Goal: Task Accomplishment & Management: Manage account settings

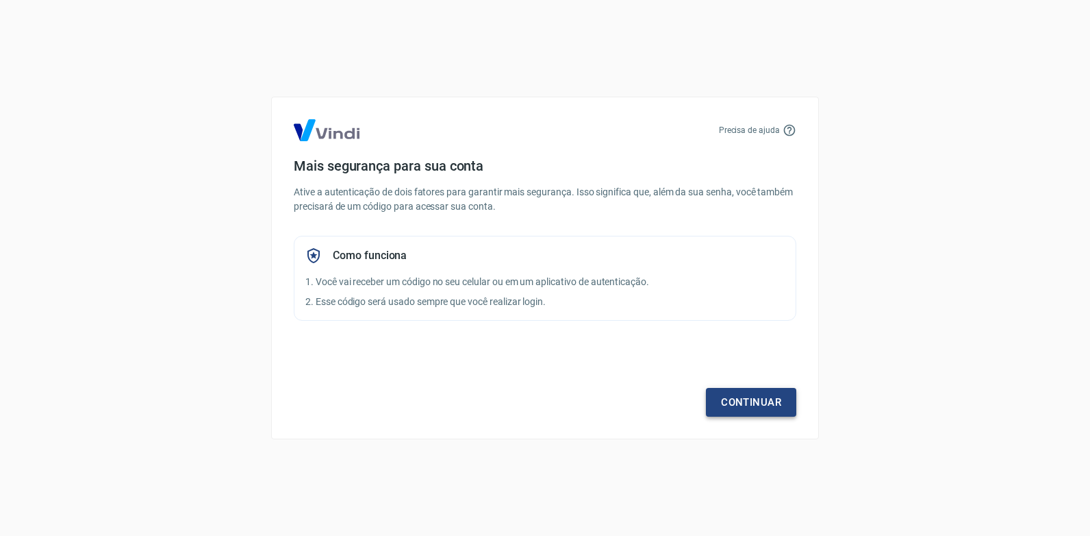
click at [702, 398] on link "Continuar" at bounding box center [751, 402] width 90 height 29
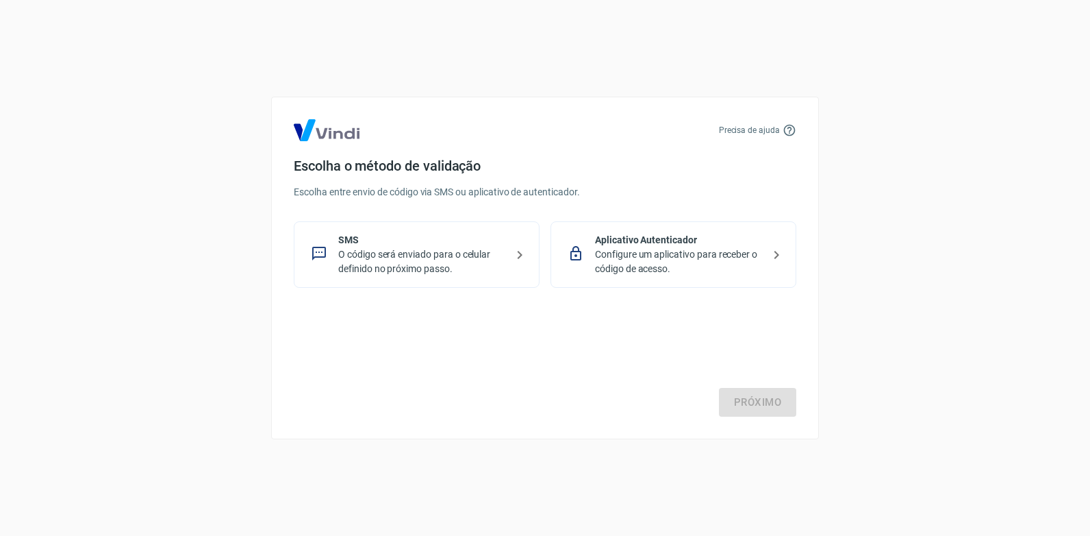
click at [315, 253] on icon at bounding box center [319, 253] width 16 height 16
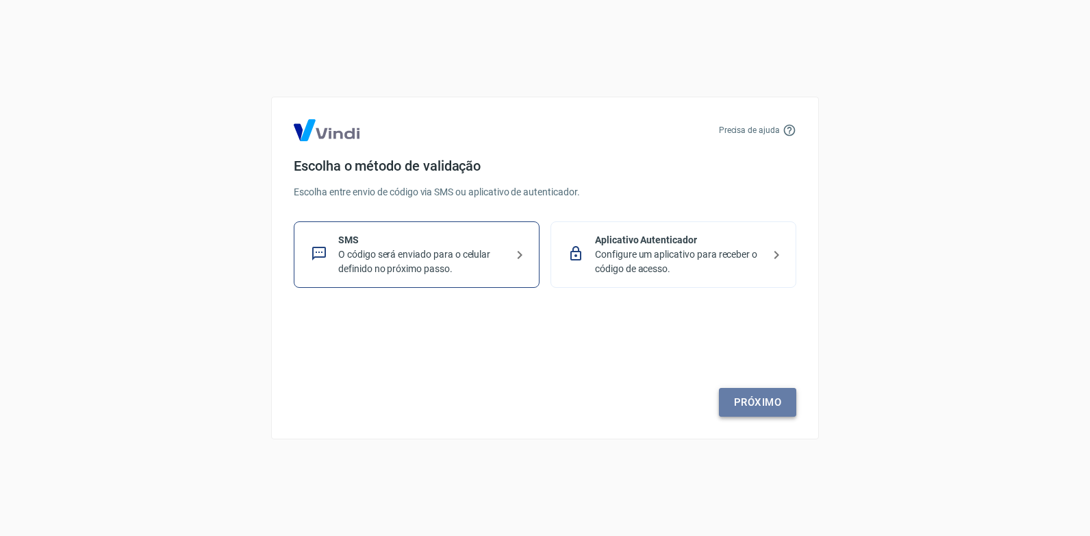
click at [702, 402] on link "Próximo" at bounding box center [757, 402] width 77 height 29
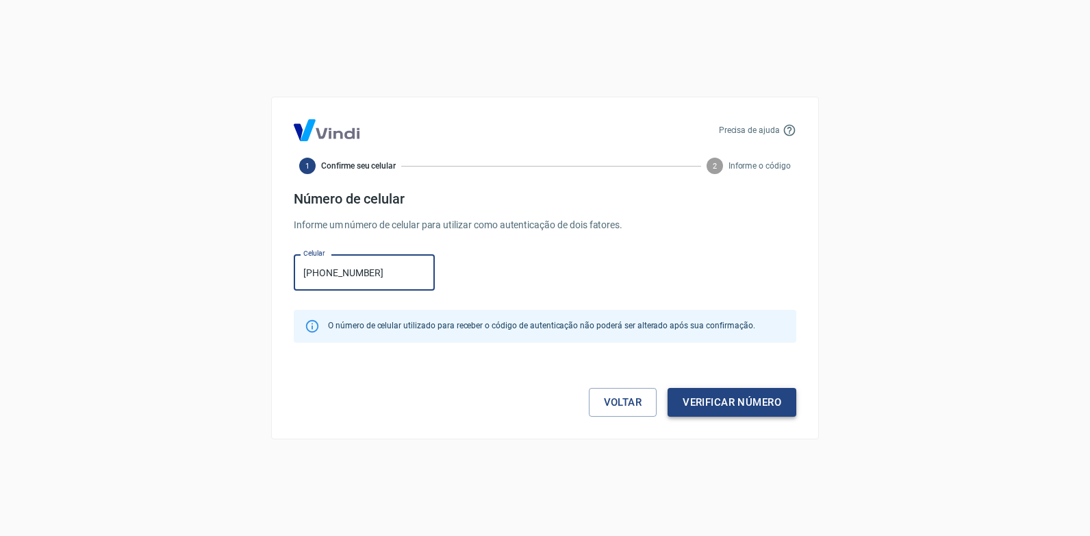
type input "[PHONE_NUMBER]"
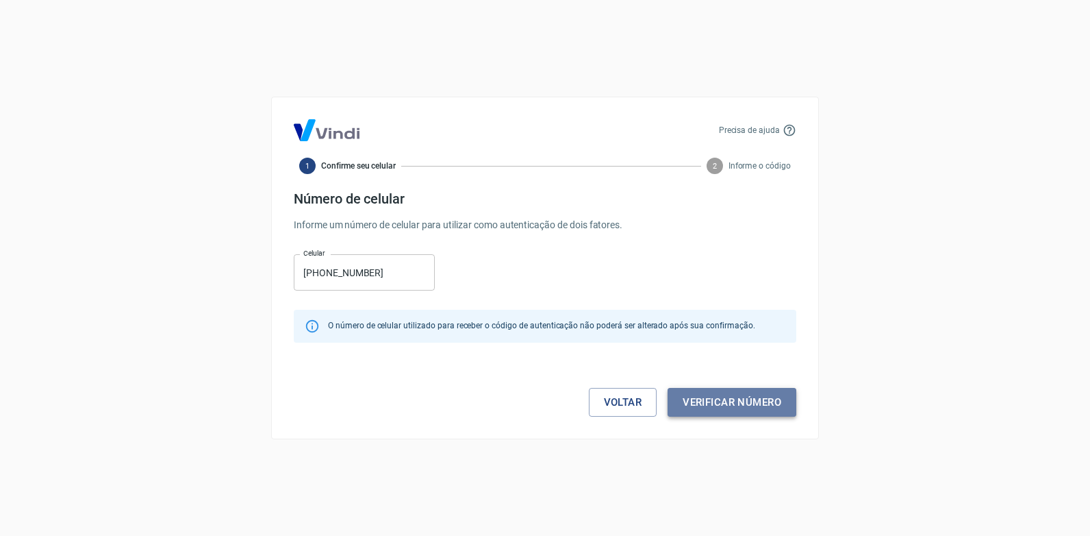
click at [701, 397] on button "Verificar número" at bounding box center [732, 402] width 129 height 29
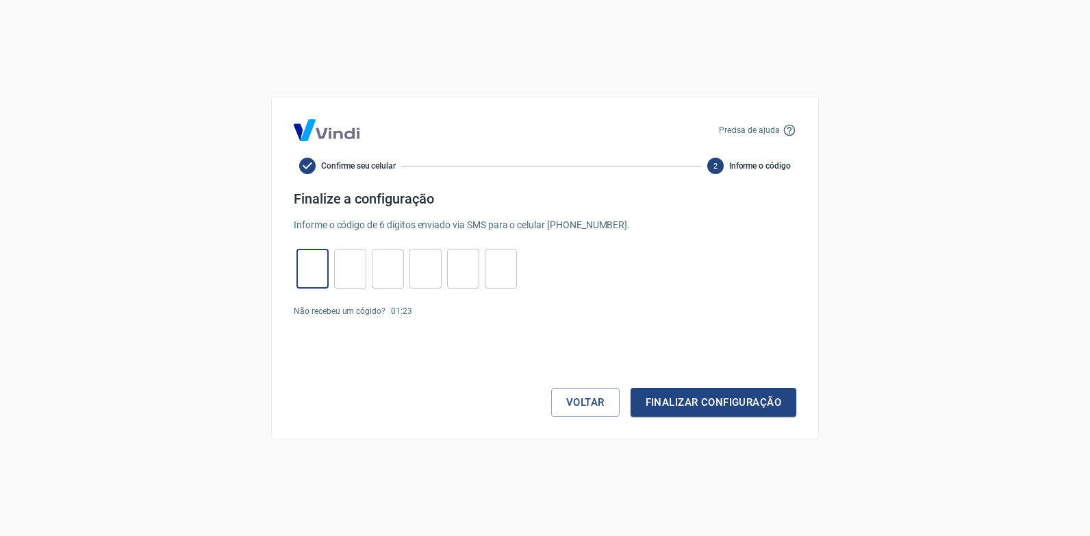
click at [305, 273] on input "tel" at bounding box center [313, 268] width 32 height 29
type input "9"
type input "4"
type input "6"
type input "9"
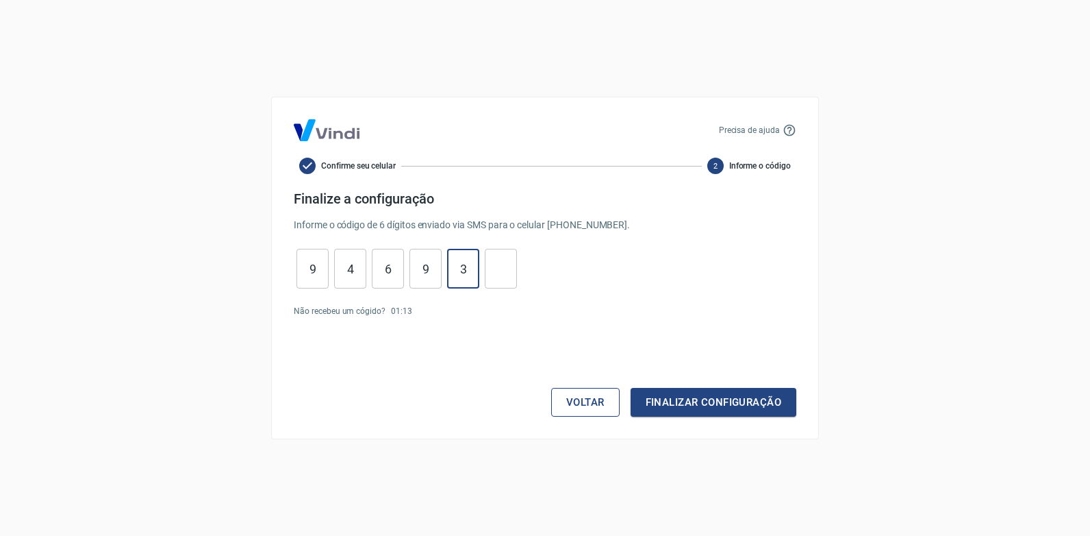
type input "3"
type input "9"
click at [690, 395] on button "Finalizar configuração" at bounding box center [714, 402] width 166 height 29
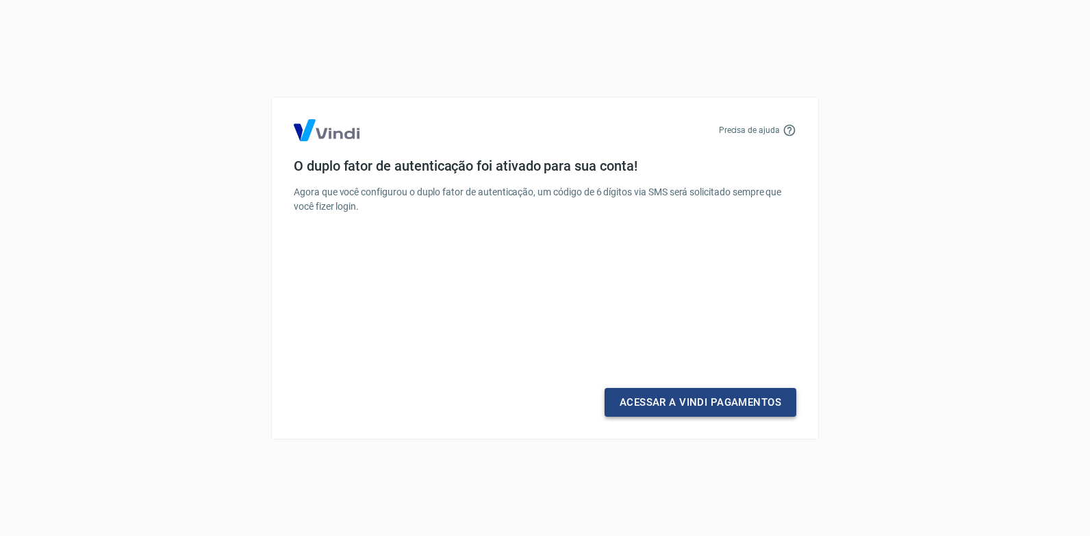
click at [690, 406] on link "Acessar a Vindi Pagamentos" at bounding box center [701, 402] width 192 height 29
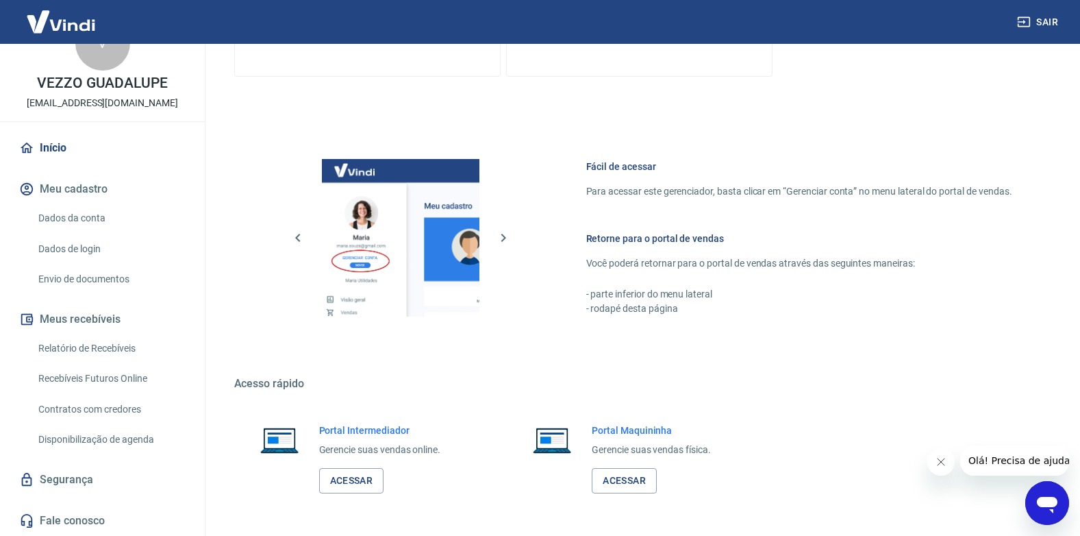
scroll to position [685, 0]
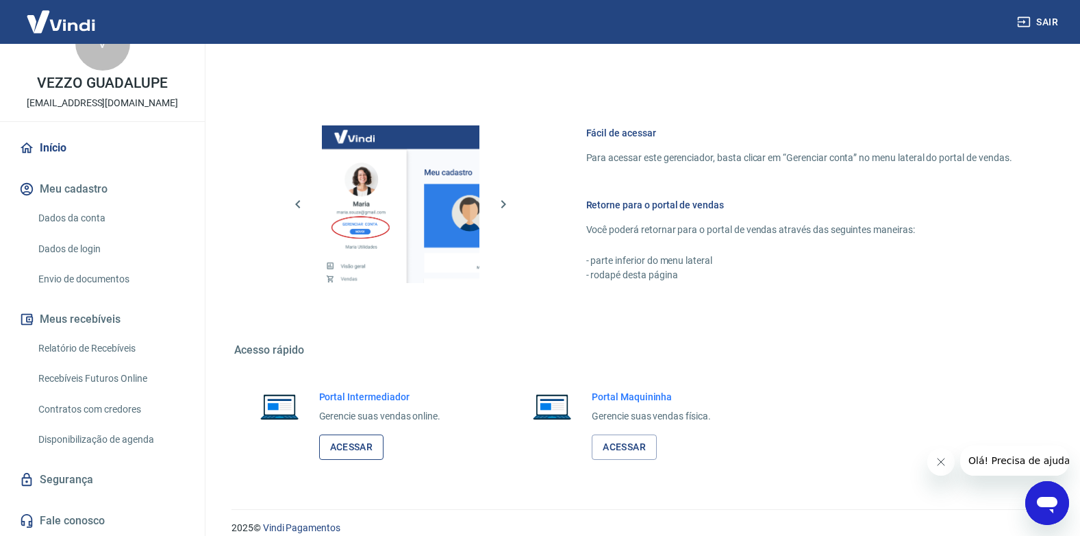
click at [336, 420] on link "Acessar" at bounding box center [351, 446] width 65 height 25
